Goal: Find specific page/section: Find specific page/section

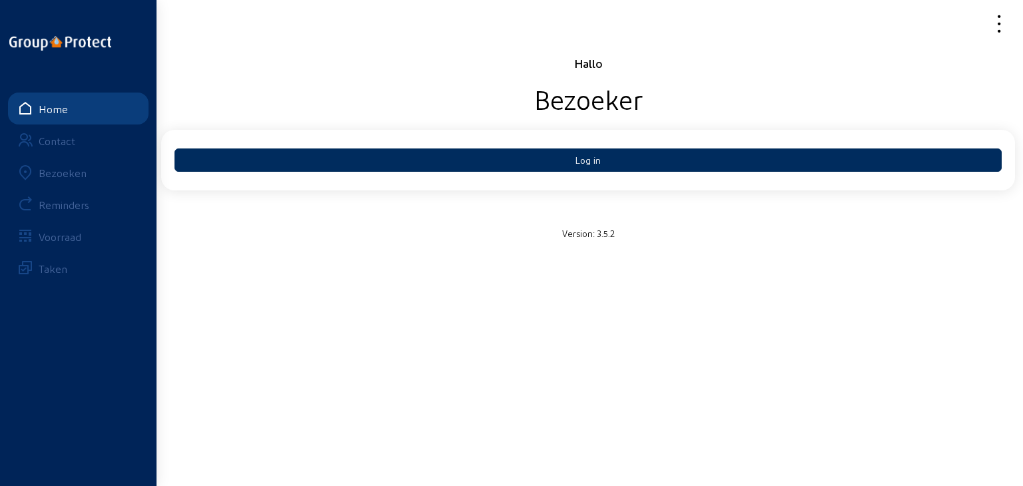
click at [569, 160] on button "Log in" at bounding box center [587, 159] width 827 height 23
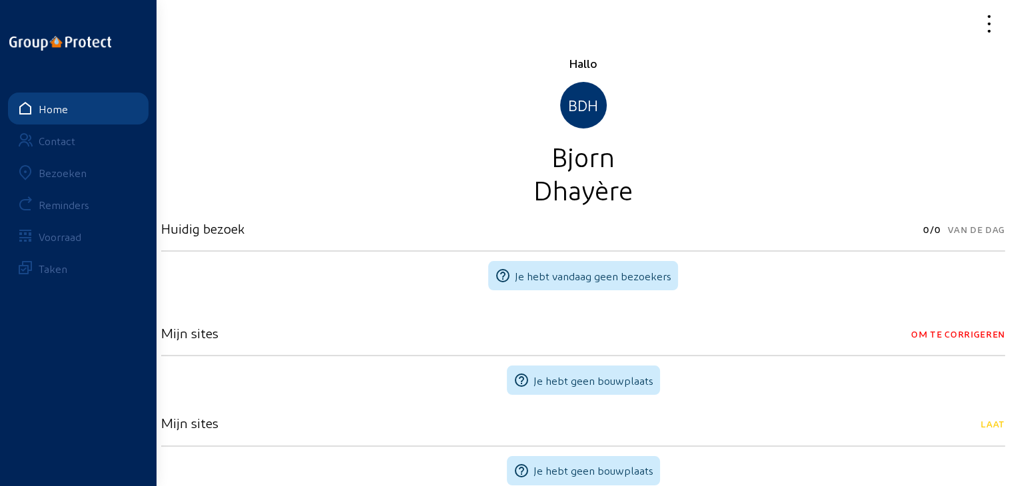
click at [59, 171] on div "Bezoeken" at bounding box center [63, 172] width 48 height 13
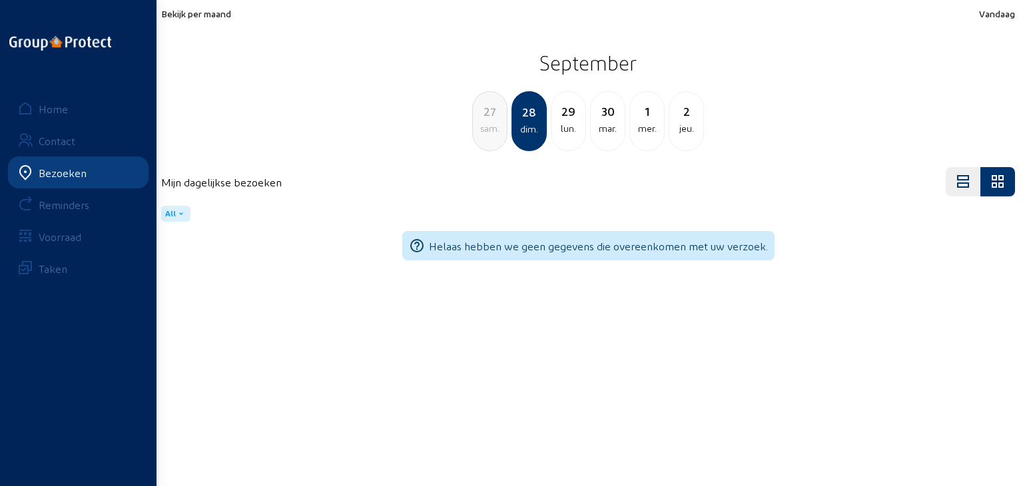
click at [560, 124] on div "lun." at bounding box center [568, 129] width 34 height 16
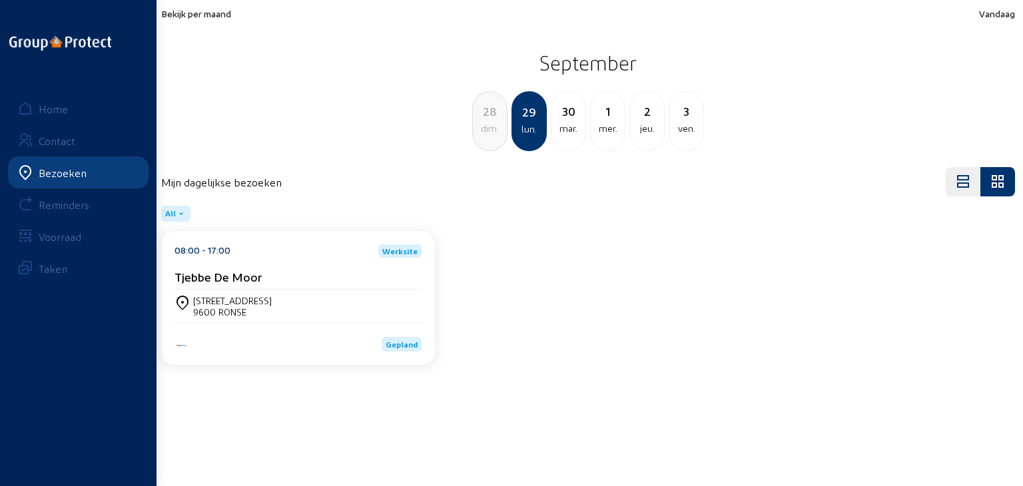
click at [247, 300] on div "[STREET_ADDRESS]" at bounding box center [232, 300] width 79 height 11
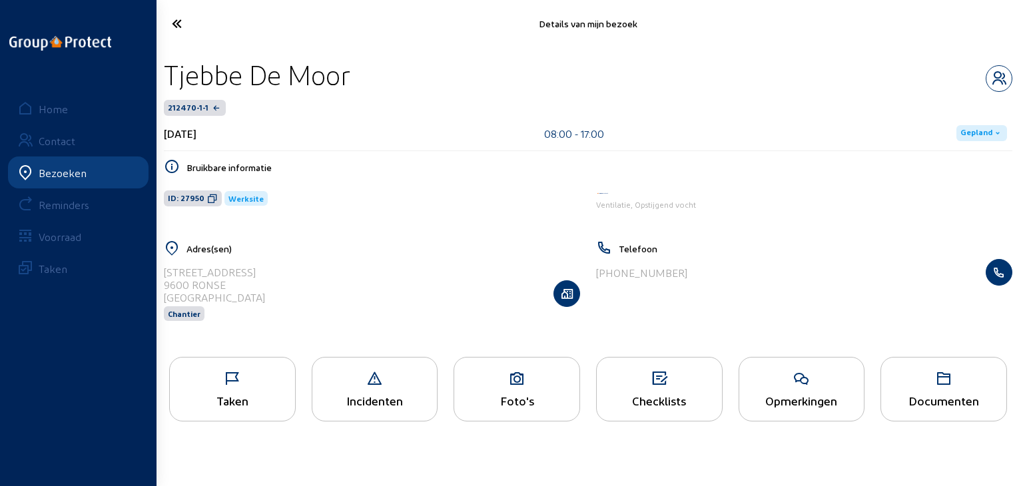
click at [263, 388] on div "Taken" at bounding box center [232, 389] width 127 height 65
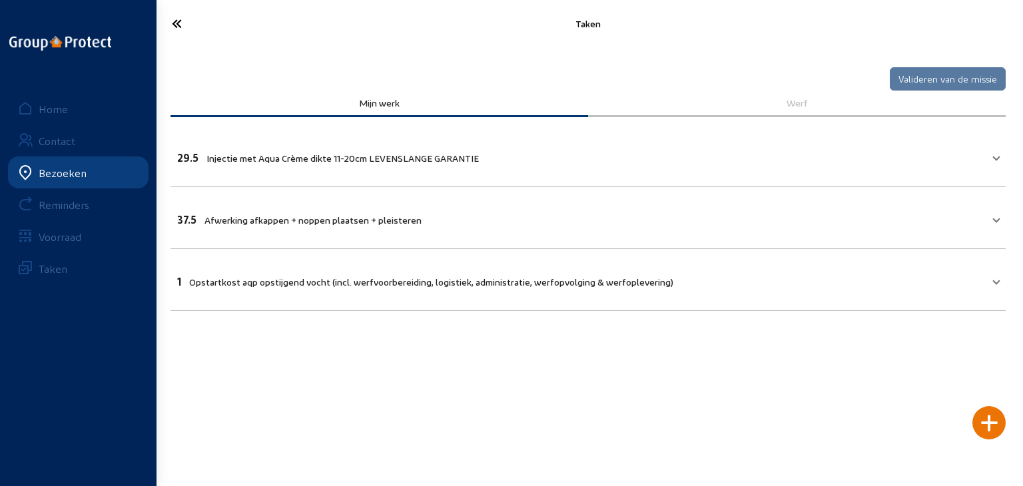
click at [69, 175] on div "Bezoeken" at bounding box center [63, 172] width 48 height 13
